Goal: Task Accomplishment & Management: Use online tool/utility

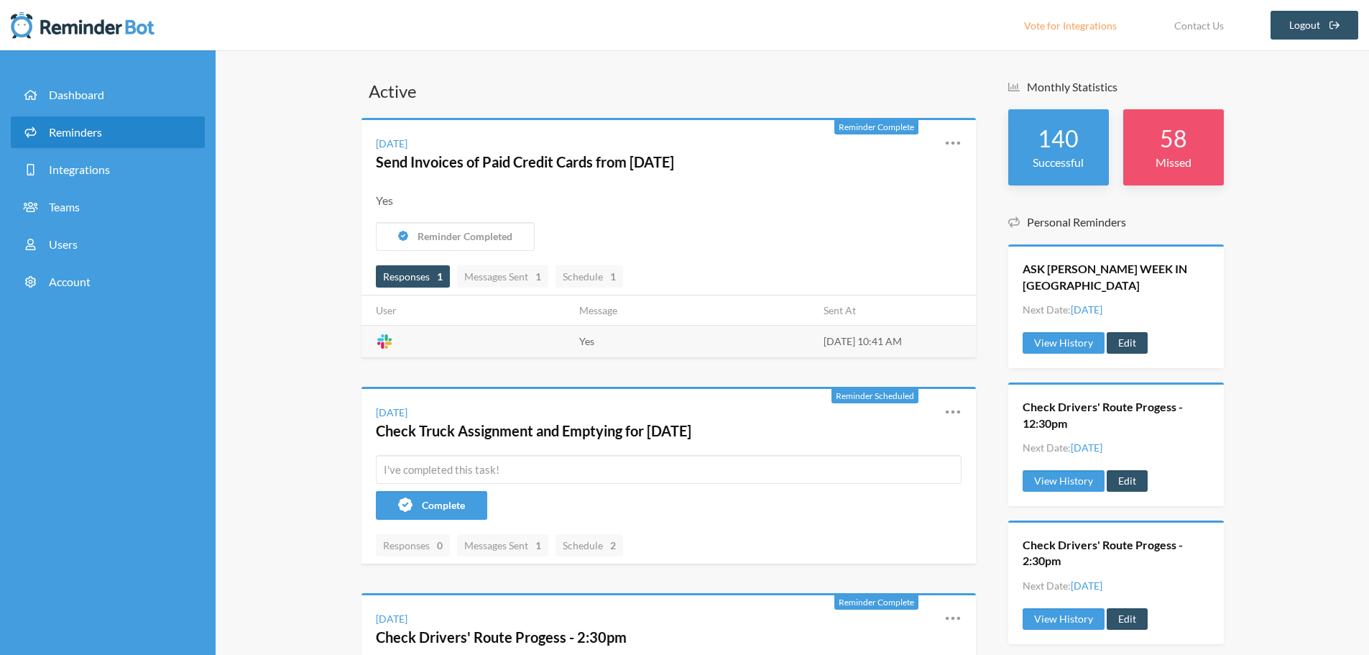
click at [83, 138] on span "Reminders" at bounding box center [75, 132] width 53 height 14
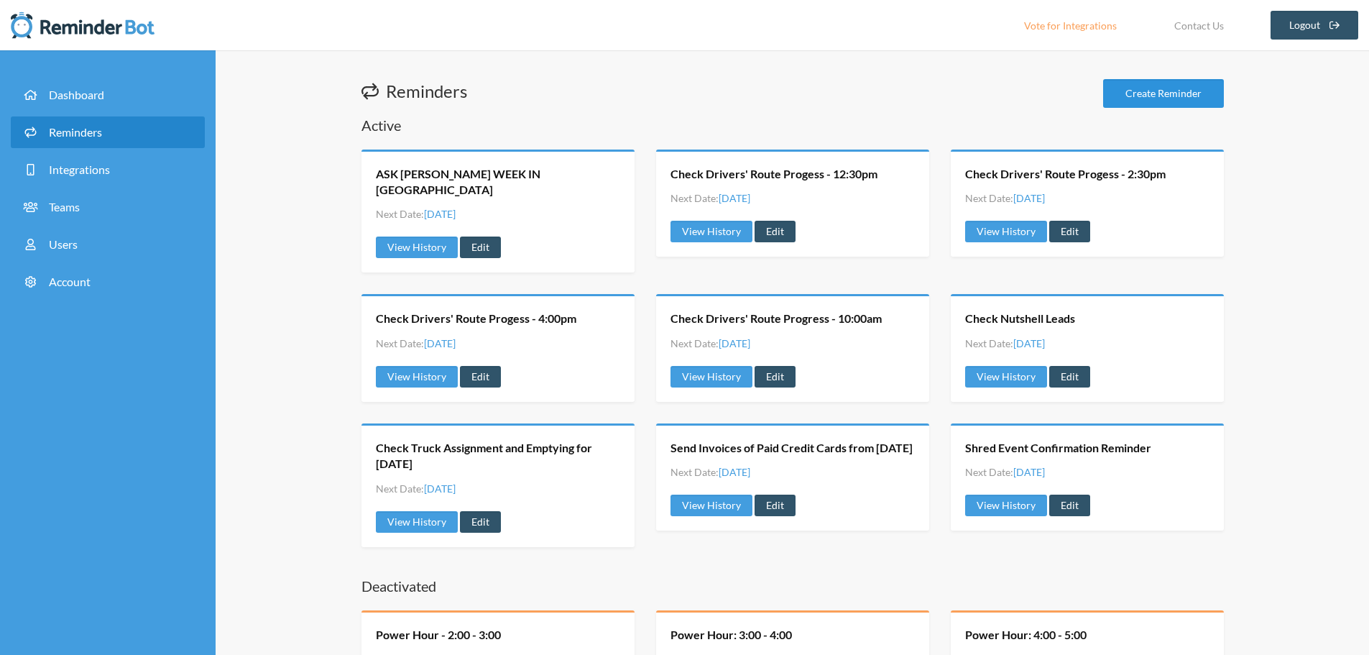
click at [1140, 92] on link "Create Reminder" at bounding box center [1163, 93] width 121 height 29
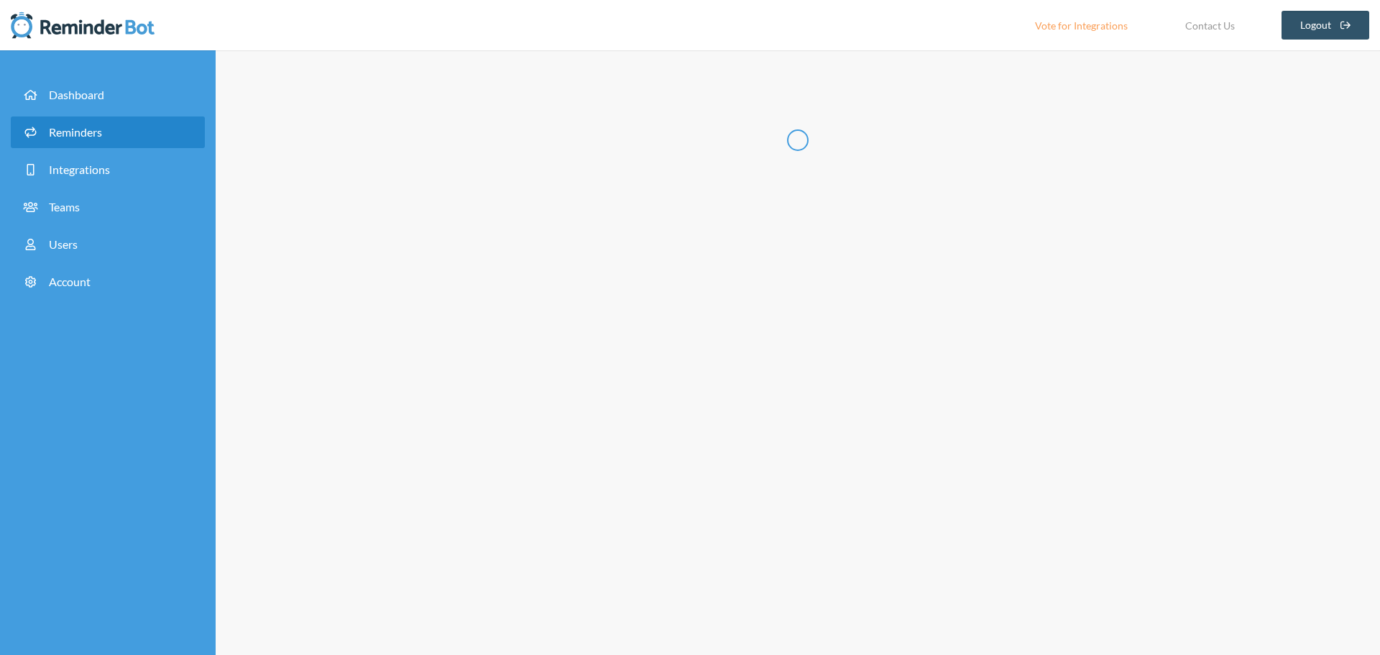
select select "07:30:00"
select select "08:30:00"
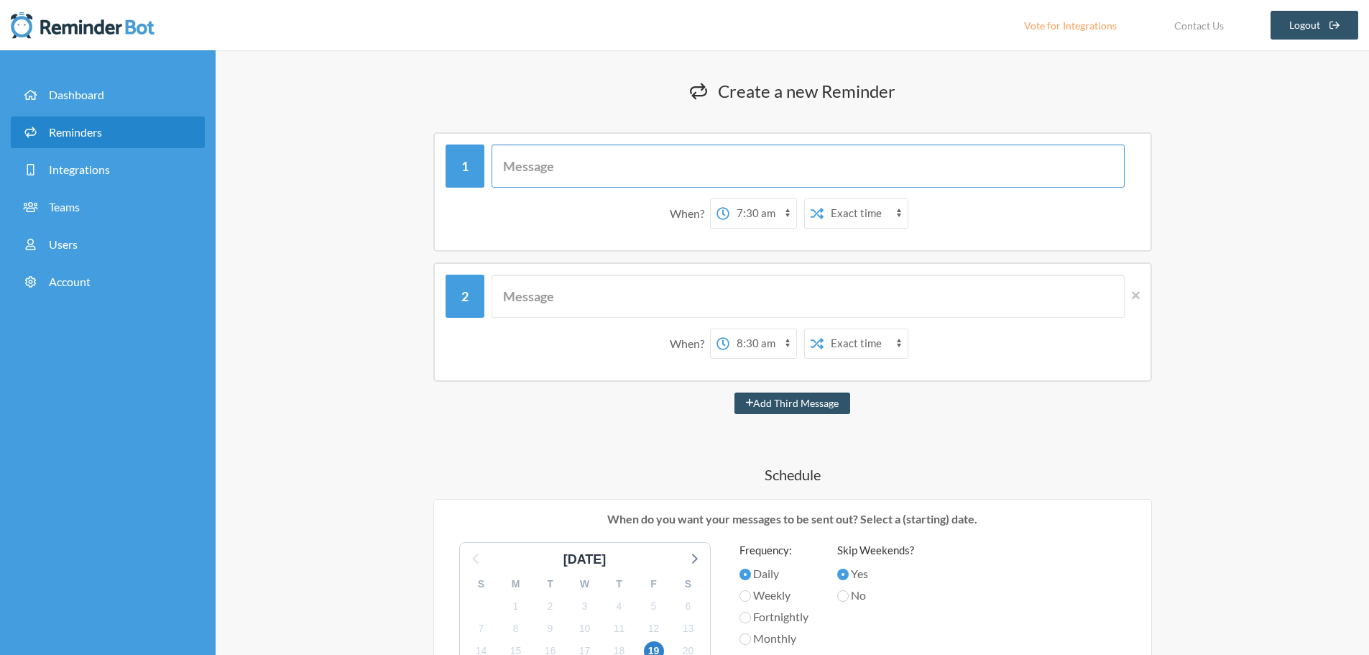
click at [556, 173] on input "text" at bounding box center [808, 165] width 633 height 43
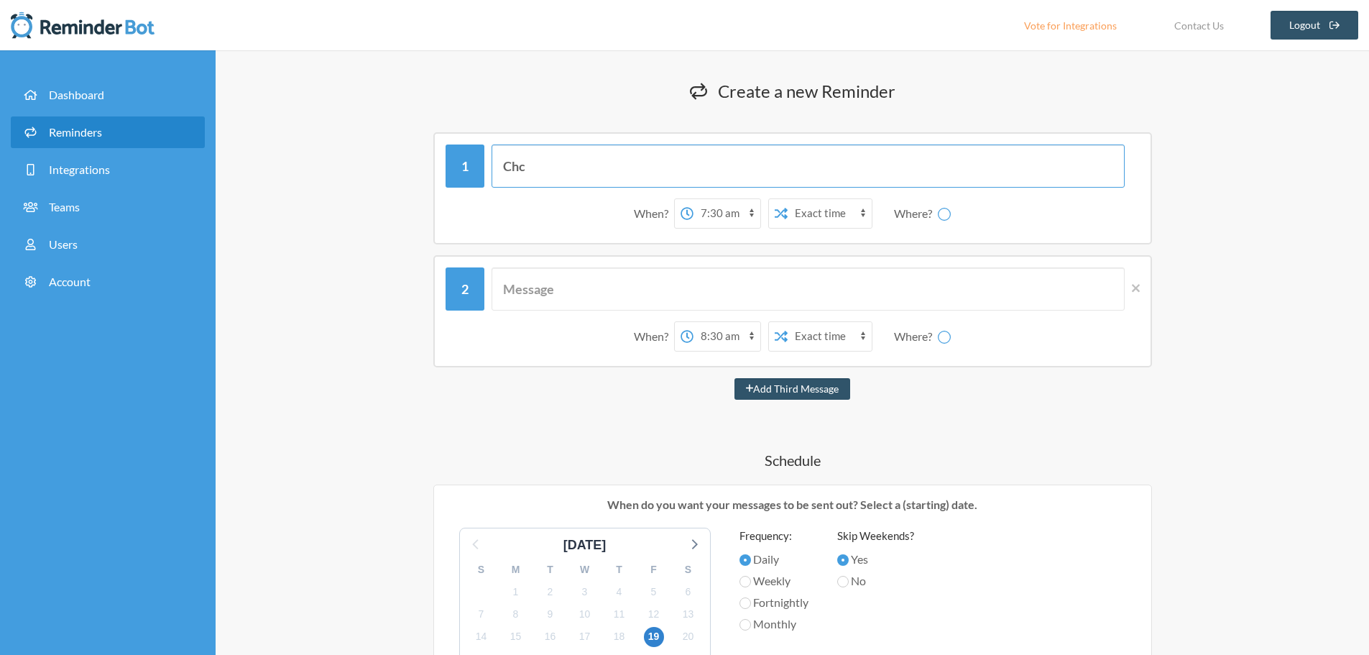
type input "Ch"
select select "C088HKZE9LM"
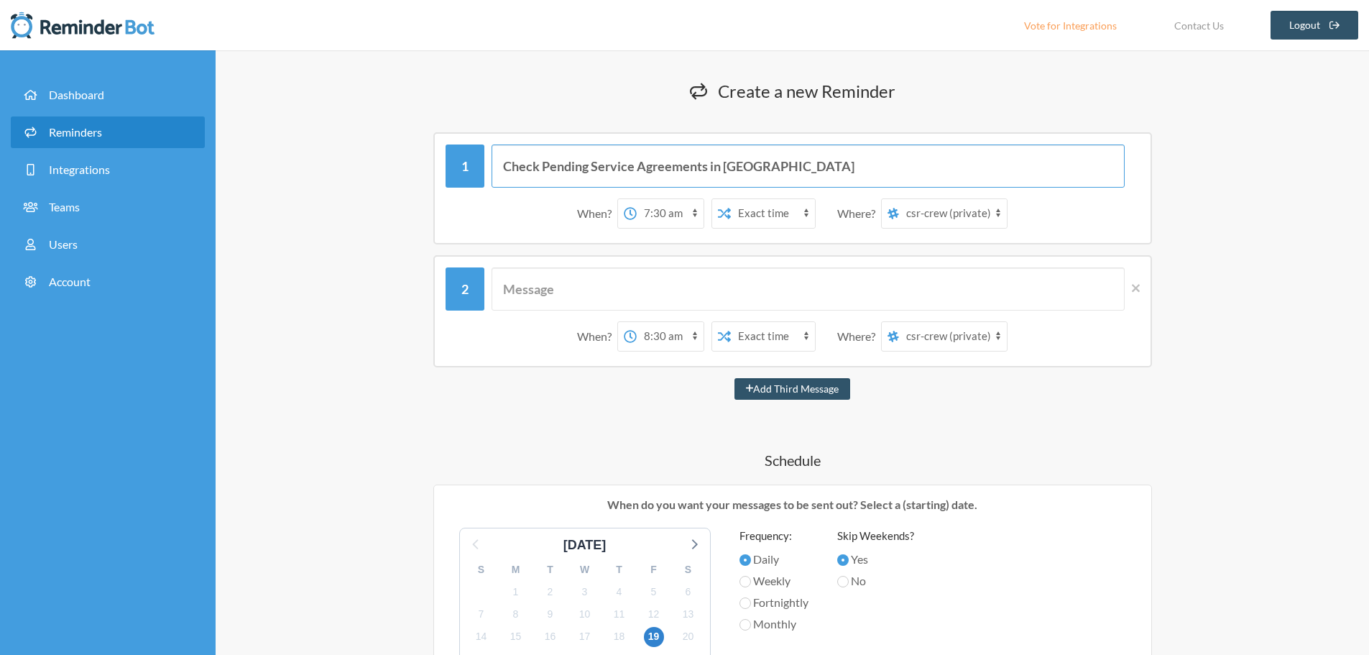
type input "Check Pending Service Agreements in [GEOGRAPHIC_DATA]"
click at [694, 213] on select "12:00 am 12:15 am 12:30 am 12:45 am 1:00 am 1:15 am 1:30 am 1:45 am 2:00 am 2:1…" at bounding box center [670, 213] width 67 height 29
select select "11:00:00"
click at [637, 199] on select "12:00 am 12:15 am 12:30 am 12:45 am 1:00 am 1:15 am 1:30 am 1:45 am 2:00 am 2:1…" at bounding box center [670, 213] width 67 height 29
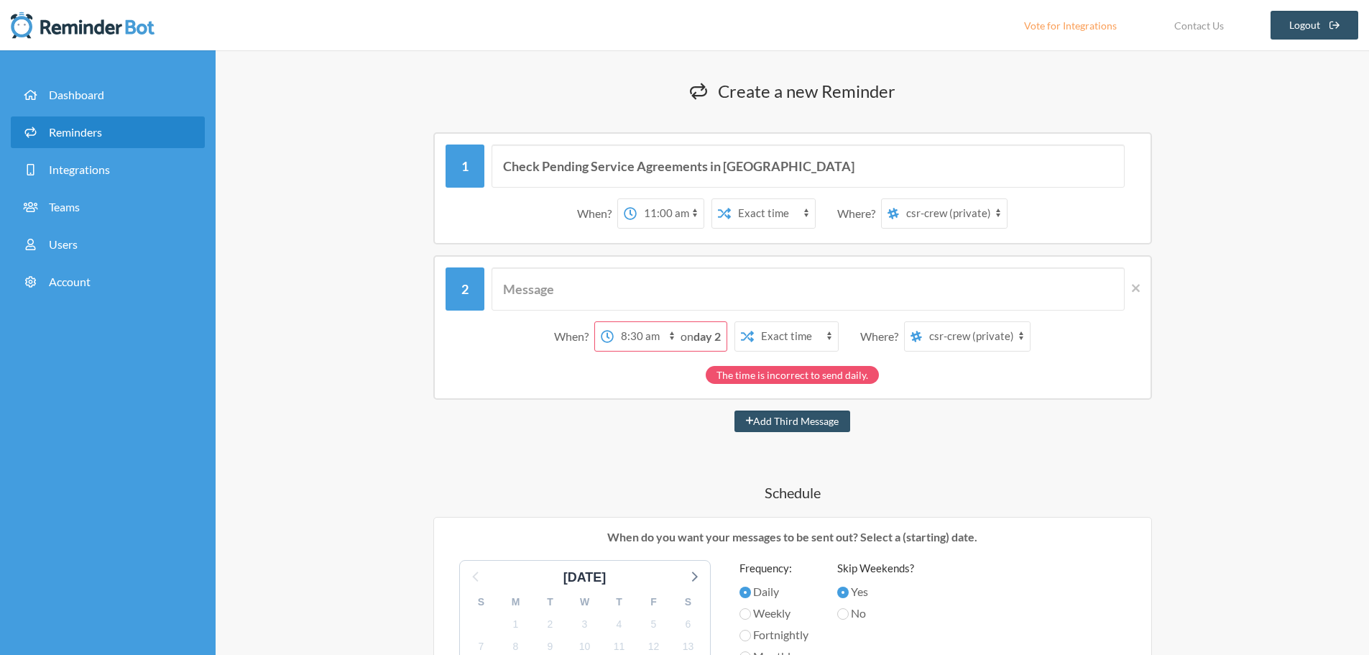
click at [694, 335] on strong "day 2" at bounding box center [707, 336] width 27 height 14
click at [638, 338] on select "12:00 am 12:15 am 12:30 am 12:45 am 1:00 am 1:15 am 1:30 am 1:45 am 2:00 am 2:1…" at bounding box center [647, 336] width 67 height 29
click at [839, 235] on div "When? 12:00 am 12:15 am 12:30 am 12:45 am 1:00 am 1:15 am 1:30 am 1:45 am 2:00 …" at bounding box center [793, 213] width 694 height 45
click at [630, 302] on input "text" at bounding box center [808, 288] width 633 height 43
drag, startPoint x: 804, startPoint y: 170, endPoint x: 446, endPoint y: 208, distance: 359.3
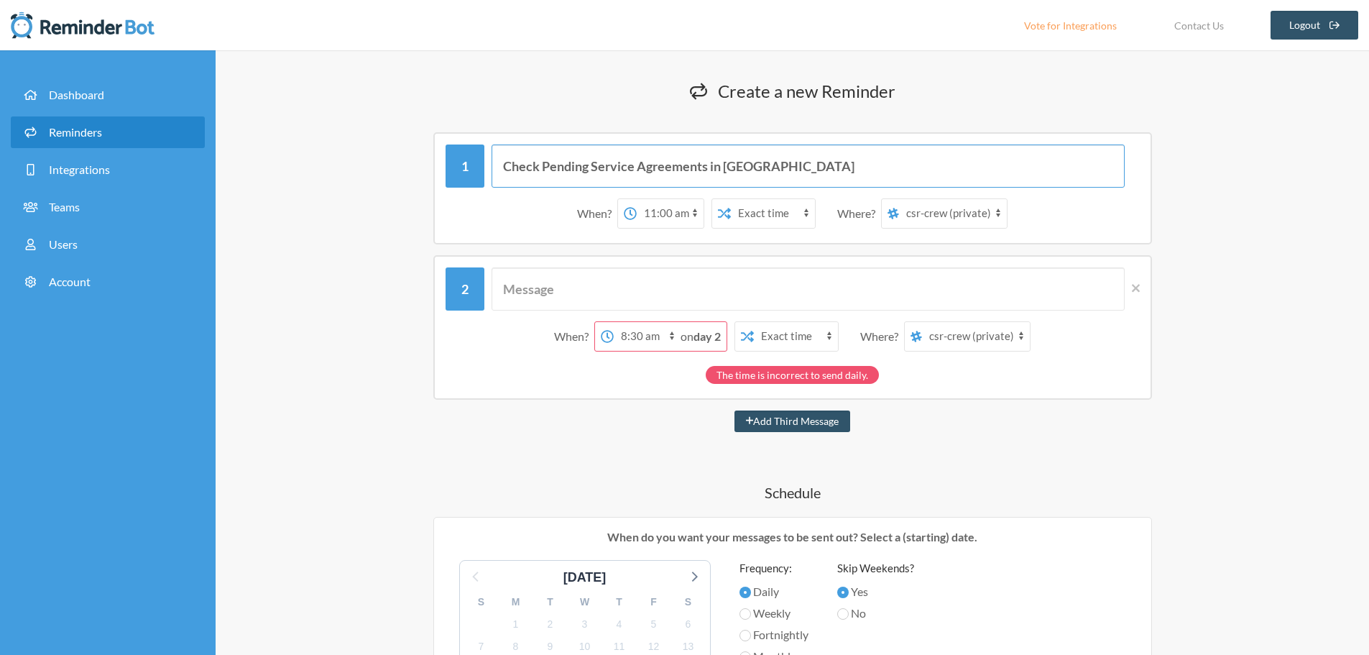
click at [446, 208] on div "Check Pending Service Agreements in [GEOGRAPHIC_DATA] When? 12:00 am 12:15 am 1…" at bounding box center [793, 189] width 694 height 91
click at [520, 282] on input "text" at bounding box center [808, 288] width 633 height 43
click at [1137, 287] on icon at bounding box center [1136, 288] width 8 height 8
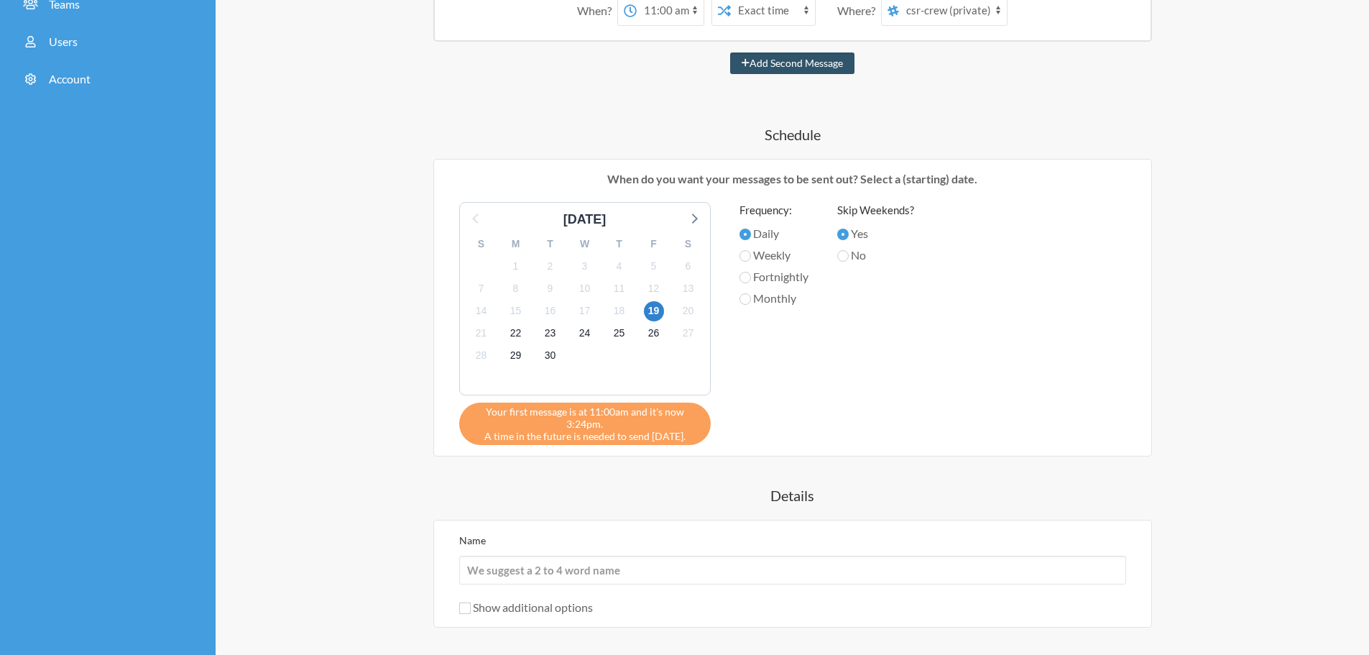
scroll to position [216, 0]
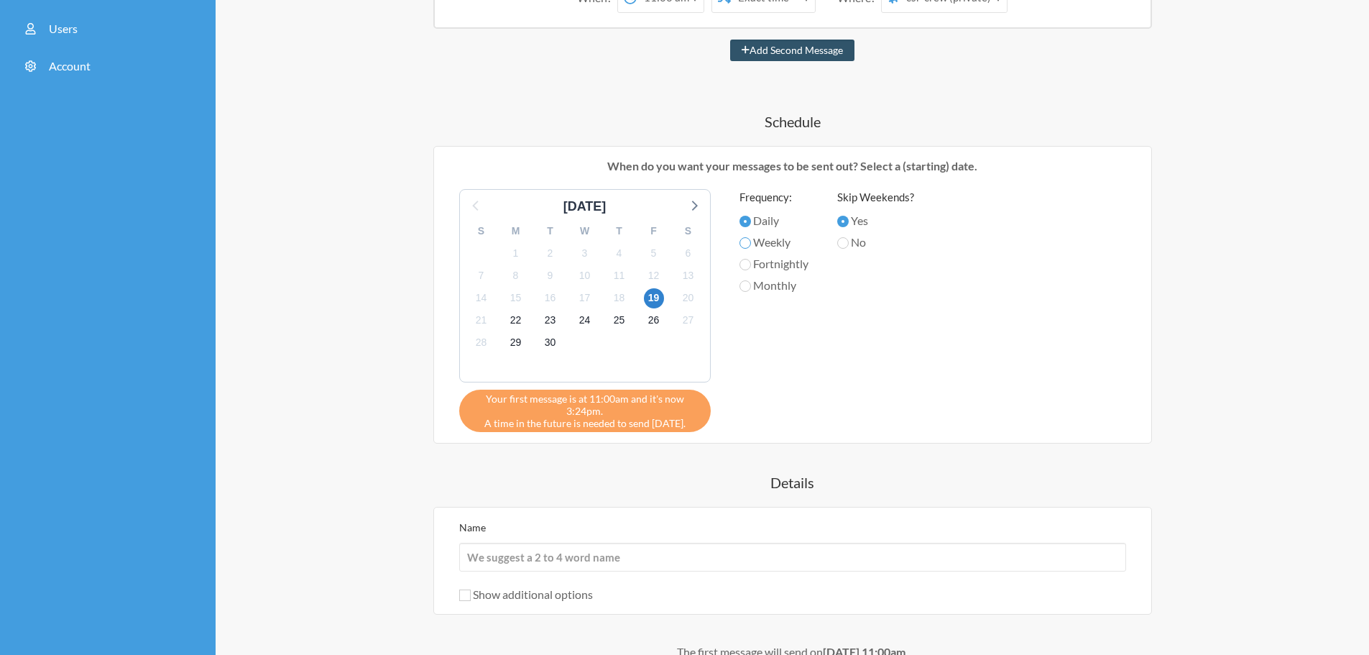
click at [748, 242] on input "Weekly" at bounding box center [746, 243] width 12 height 12
radio input "true"
click at [653, 297] on span "19" at bounding box center [654, 298] width 20 height 20
click at [653, 298] on span "19" at bounding box center [654, 298] width 20 height 20
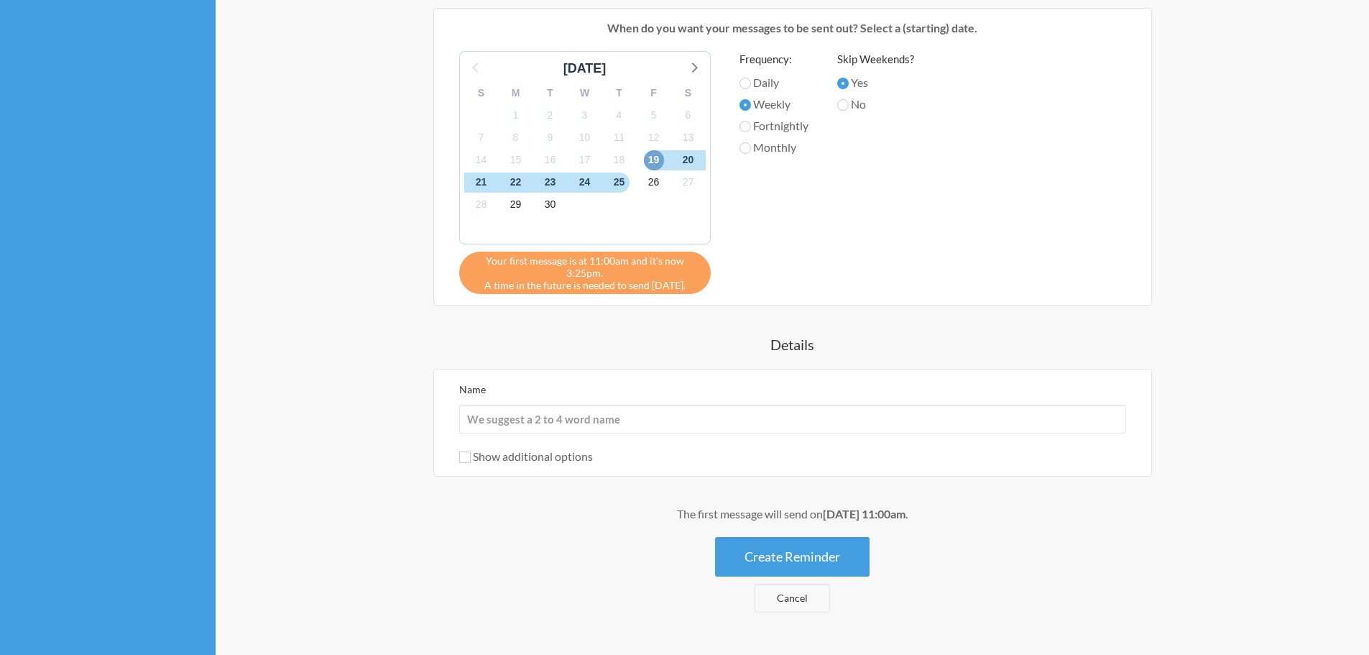
scroll to position [359, 0]
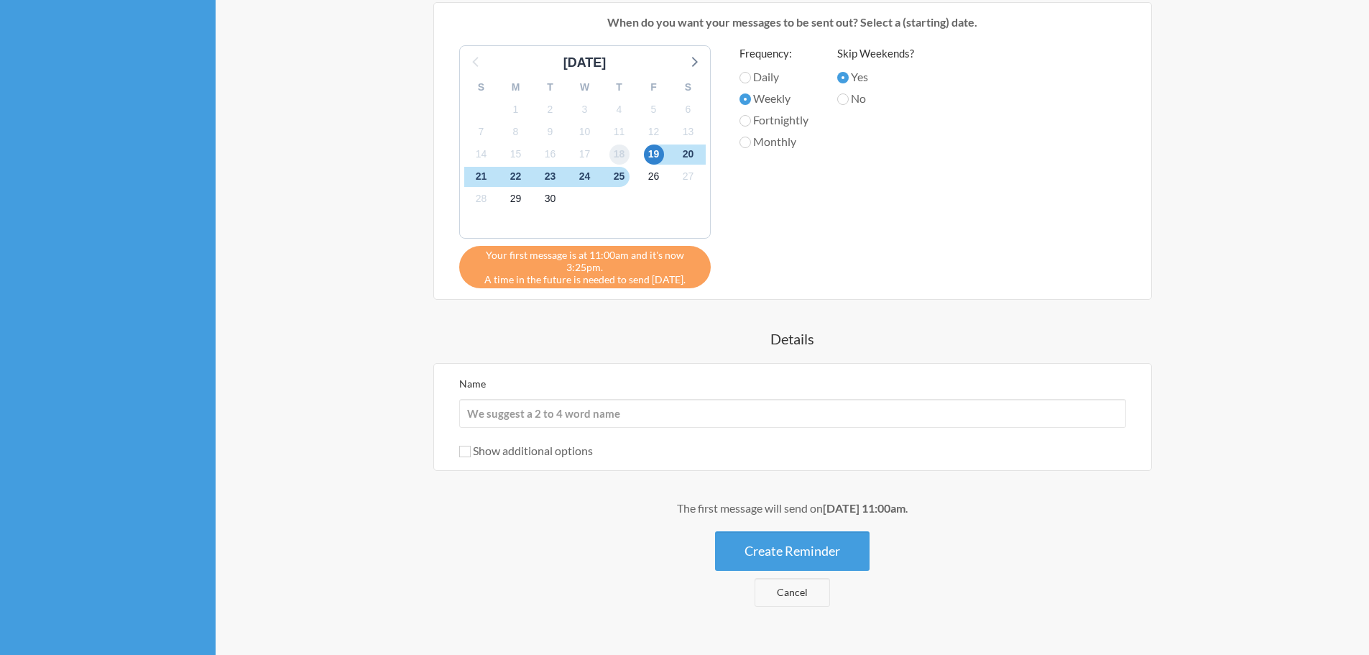
click at [625, 154] on span "18" at bounding box center [620, 154] width 20 height 20
click at [656, 153] on span "19" at bounding box center [654, 154] width 20 height 20
click at [654, 175] on span "26" at bounding box center [654, 177] width 20 height 20
click at [654, 156] on span "19" at bounding box center [654, 154] width 20 height 20
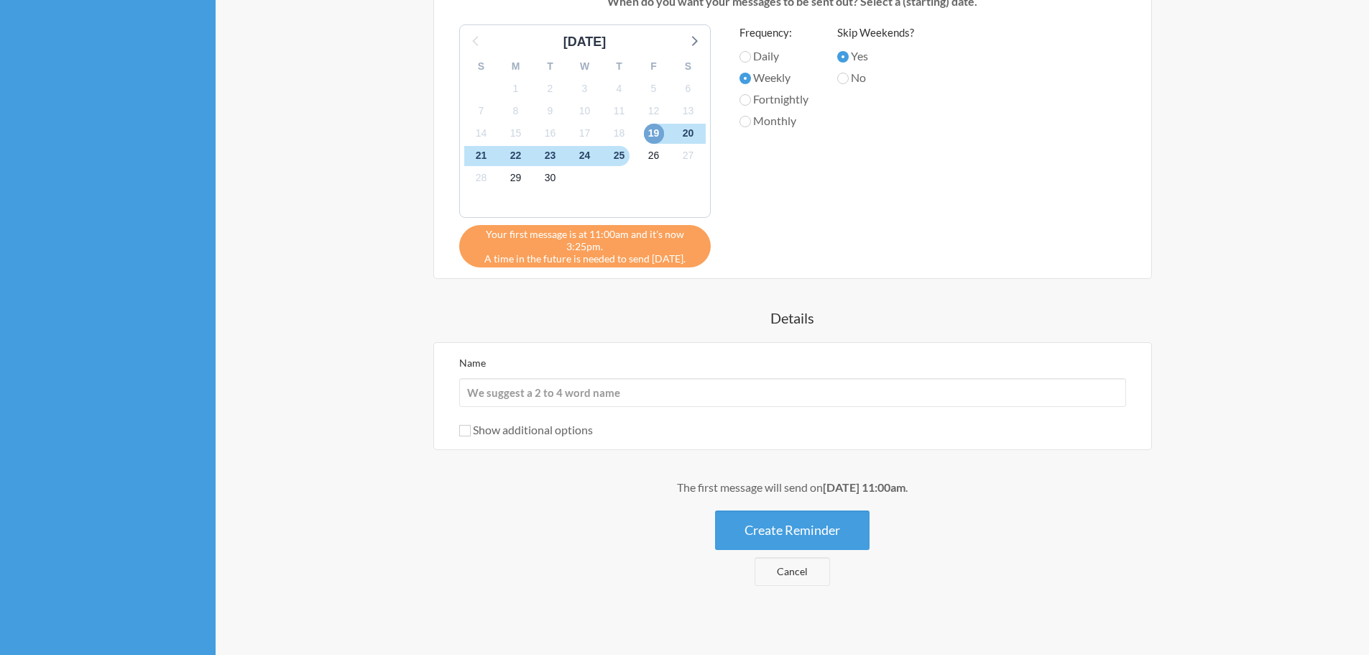
scroll to position [390, 0]
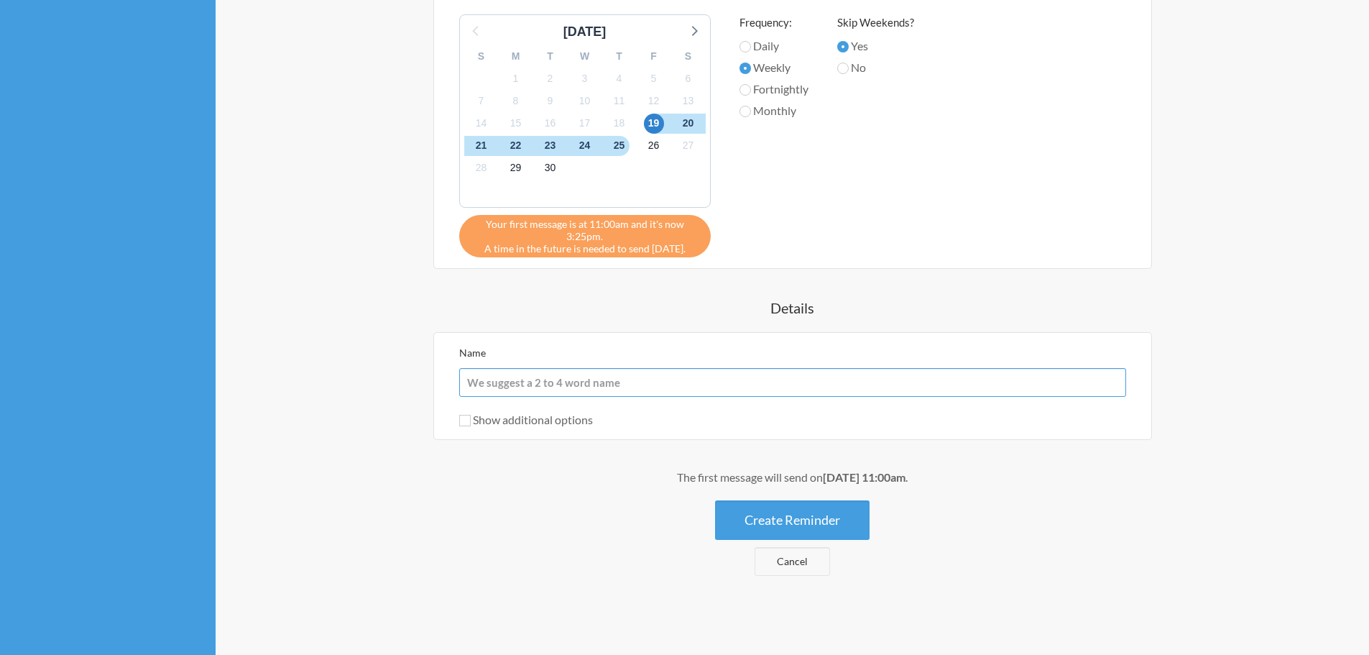
click at [503, 381] on input "Name" at bounding box center [792, 382] width 667 height 29
click at [593, 385] on input "Pending Service Agreemets on GorillaDesk" at bounding box center [792, 382] width 667 height 29
type input "Pending Service Agreements on GorillaDesk"
click at [469, 422] on input "Show additional options" at bounding box center [465, 421] width 12 height 12
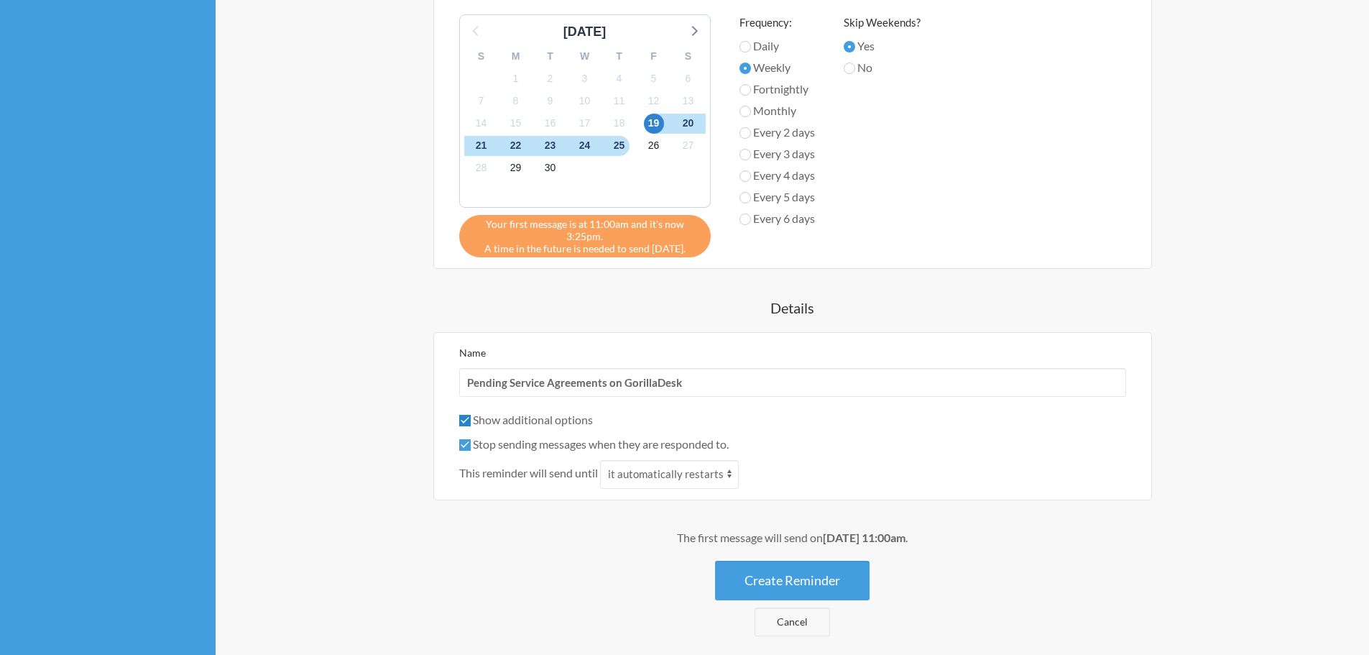
click at [467, 421] on input "Show additional options" at bounding box center [465, 421] width 12 height 12
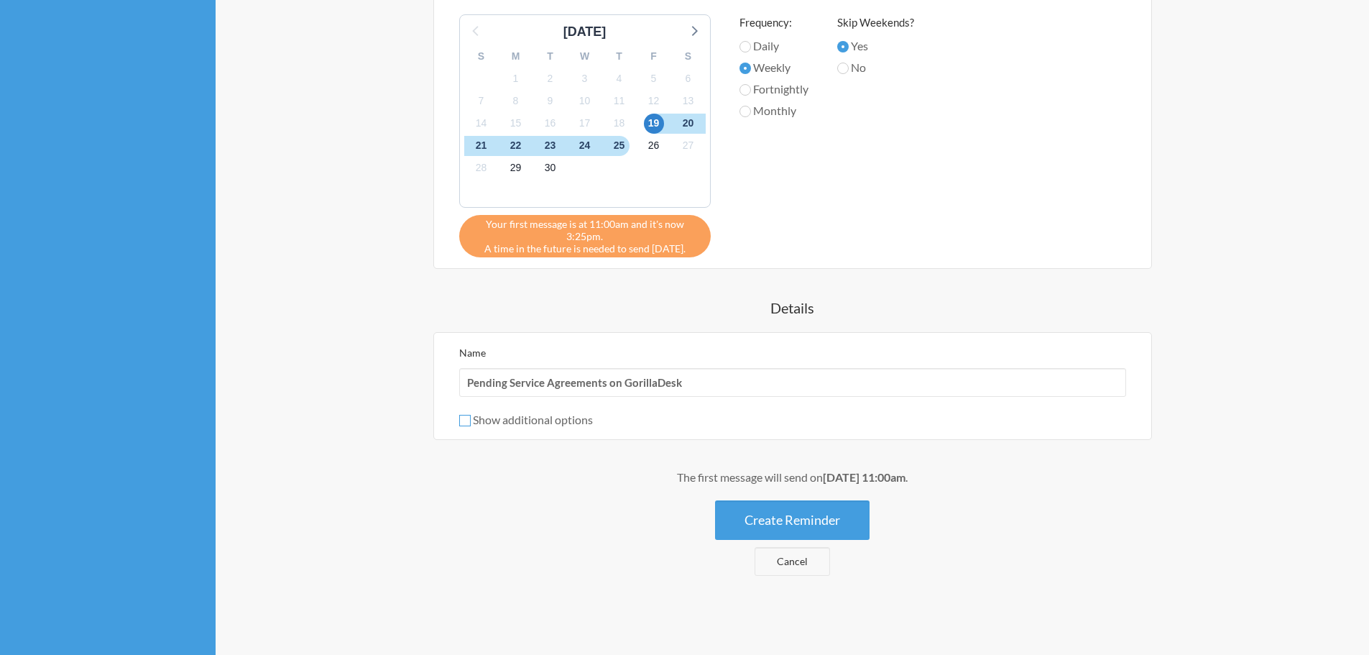
click at [462, 417] on input "Show additional options" at bounding box center [465, 421] width 12 height 12
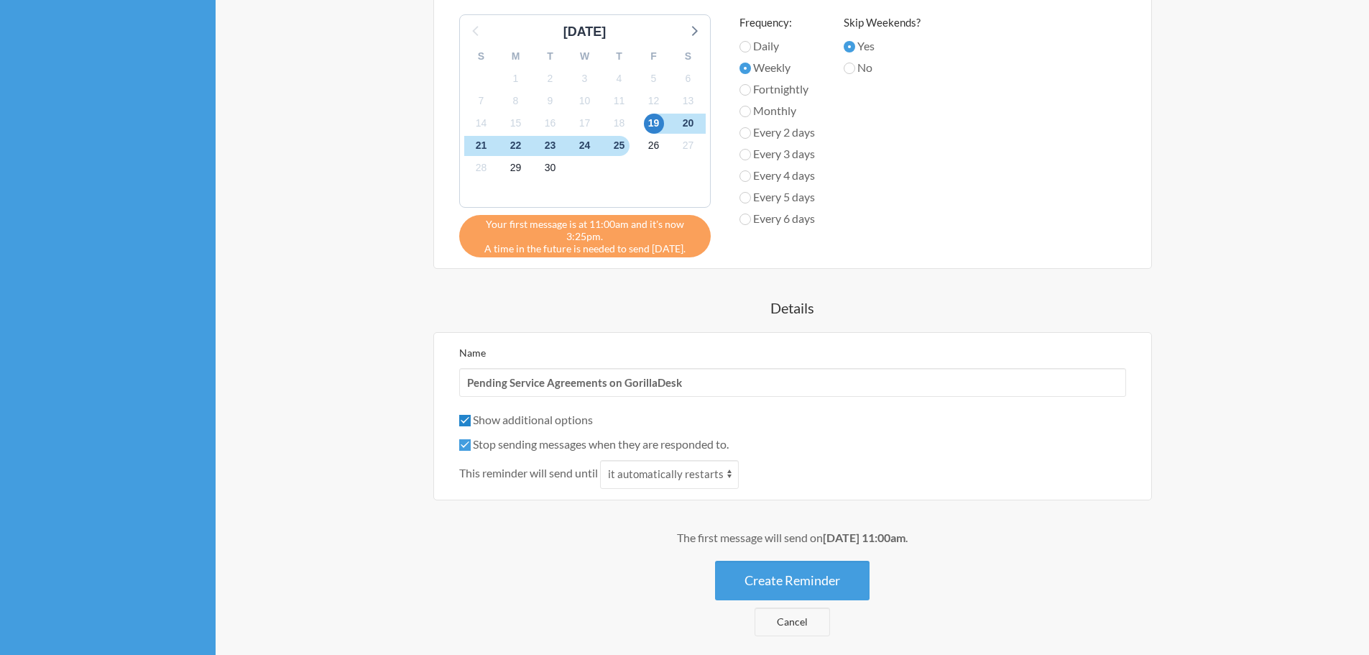
click at [466, 420] on input "Show additional options" at bounding box center [465, 421] width 12 height 12
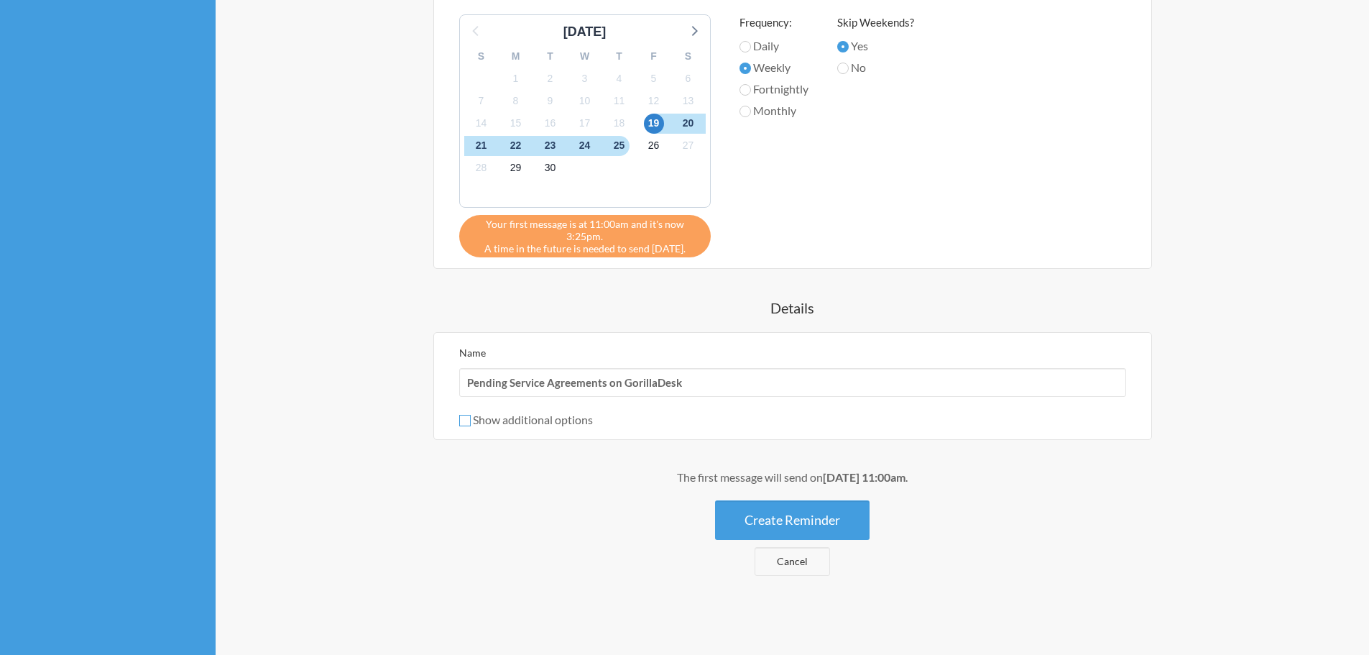
click at [465, 419] on input "Show additional options" at bounding box center [465, 421] width 12 height 12
checkbox input "true"
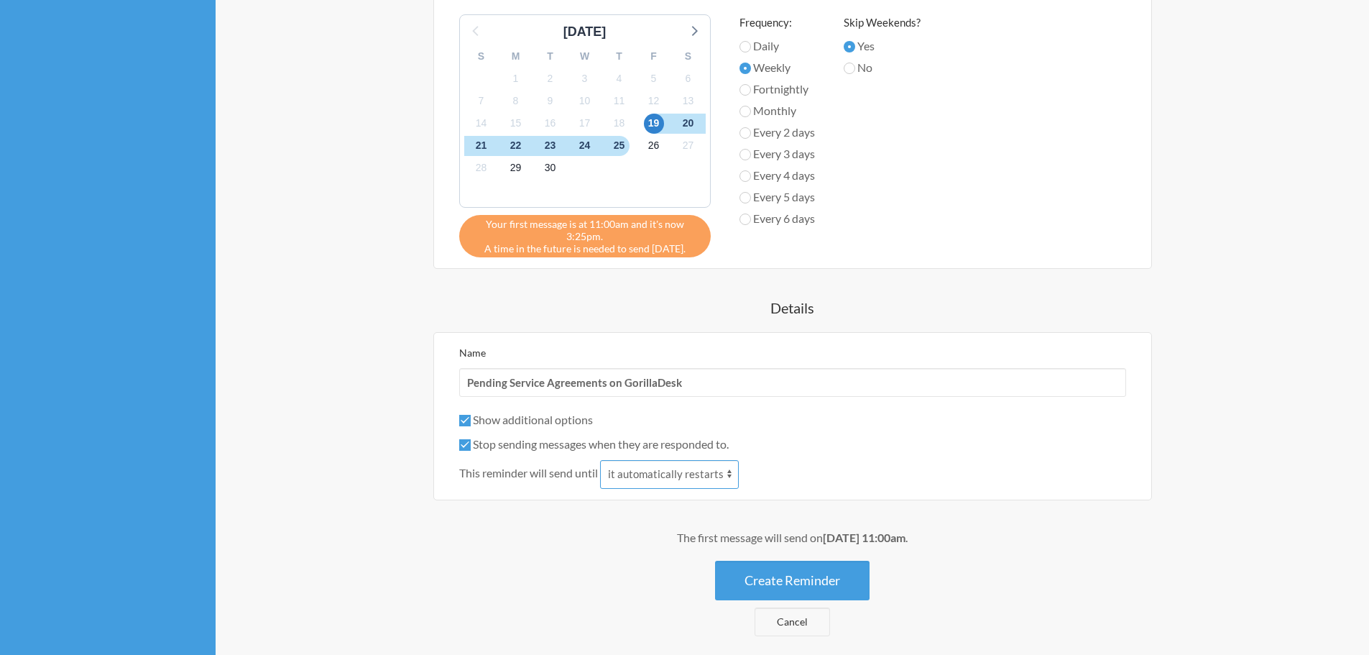
click at [725, 474] on select "it automatically restarts it is replied to" at bounding box center [669, 474] width 139 height 29
select select "1"
click at [600, 460] on select "it automatically restarts it is replied to" at bounding box center [669, 474] width 139 height 29
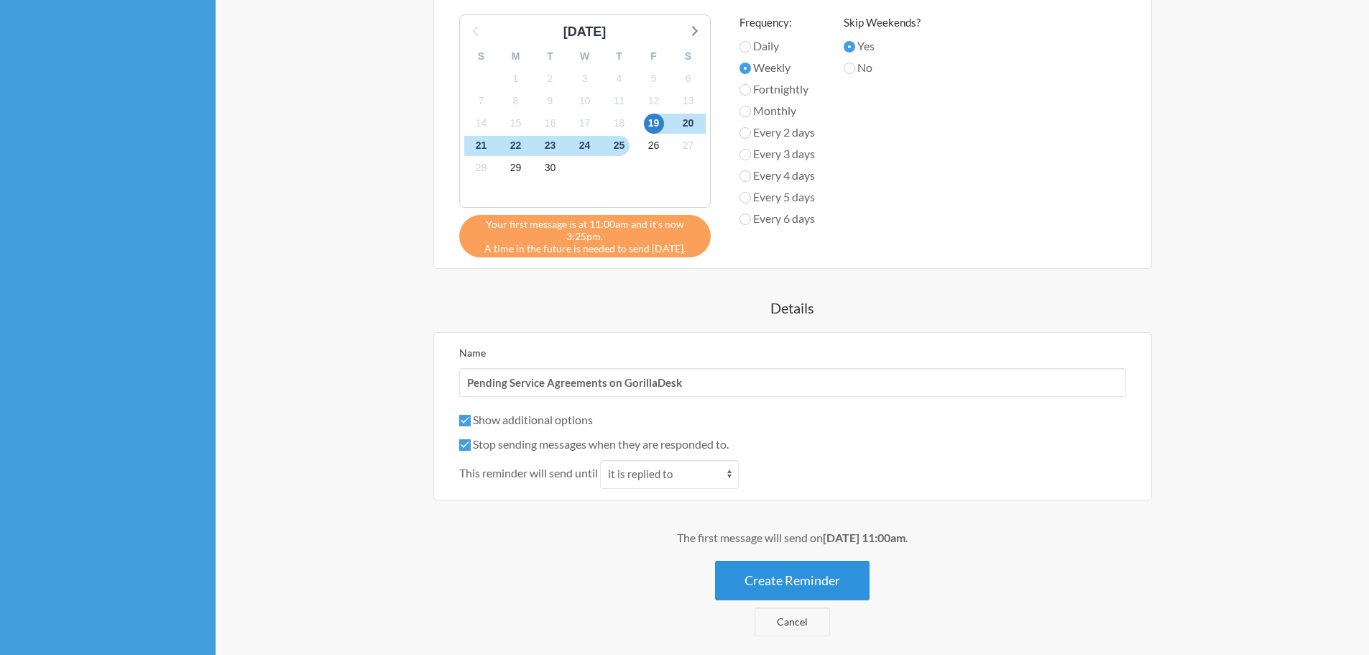
click at [822, 583] on button "Create Reminder" at bounding box center [792, 581] width 155 height 40
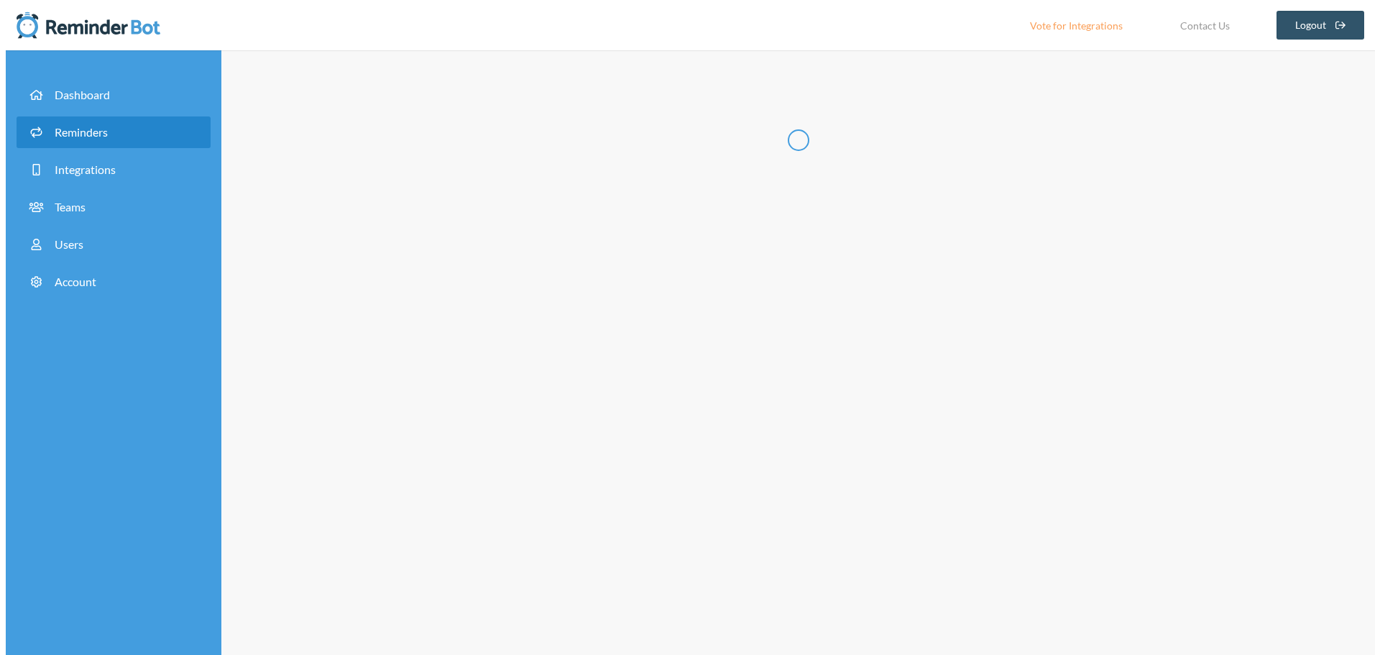
scroll to position [0, 0]
